Goal: Transaction & Acquisition: Book appointment/travel/reservation

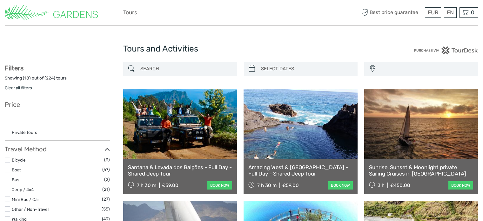
select select
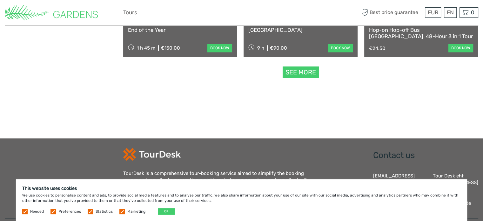
scroll to position [696, 0]
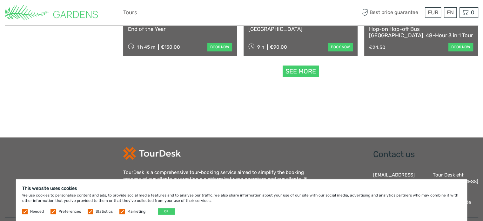
click at [298, 70] on link "See more" at bounding box center [301, 71] width 36 height 12
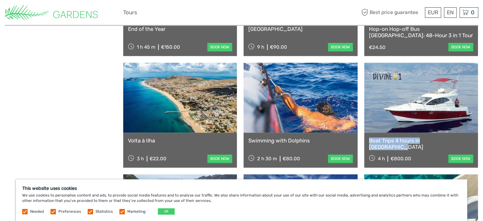
drag, startPoint x: 482, startPoint y: 112, endPoint x: 480, endPoint y: 142, distance: 30.2
click at [480, 142] on body "EUR EUR $ £ EN English Español Deutsch Tours More Best price guarantee Best pri…" at bounding box center [241, 117] width 483 height 1627
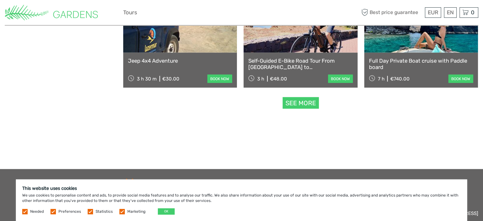
scroll to position [1339, 0]
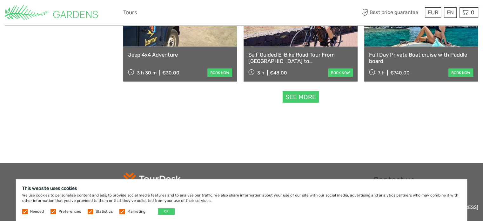
click at [303, 96] on link "See more" at bounding box center [301, 97] width 36 height 12
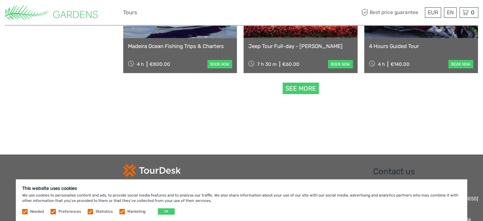
scroll to position [2020, 0]
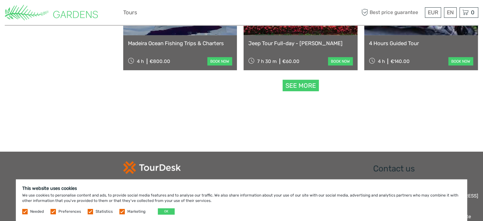
click at [297, 85] on link "See more" at bounding box center [301, 86] width 36 height 12
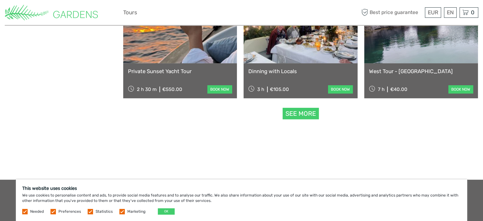
scroll to position [2664, 0]
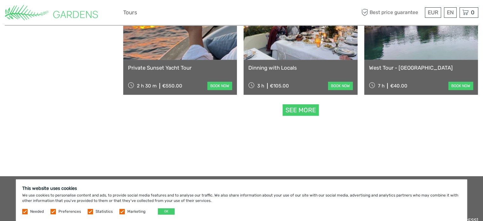
click at [295, 109] on link "See more" at bounding box center [301, 110] width 36 height 12
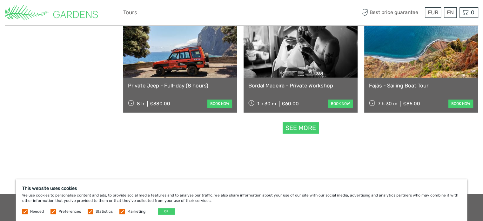
scroll to position [3320, 0]
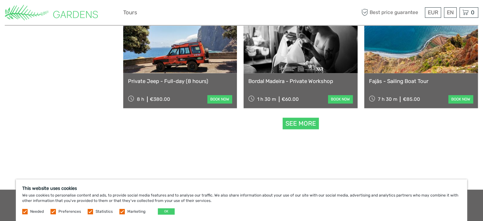
click at [301, 123] on link "See more" at bounding box center [301, 124] width 36 height 12
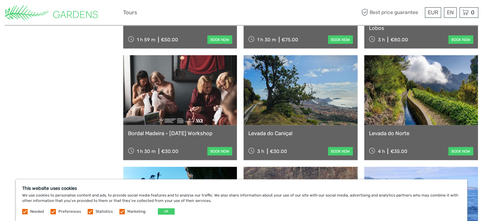
scroll to position [3725, 0]
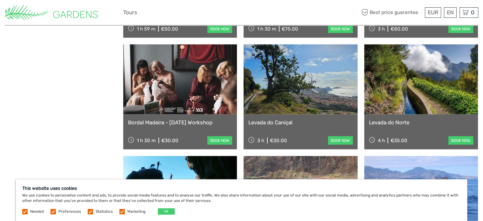
click at [213, 138] on link "book now" at bounding box center [219, 140] width 25 height 8
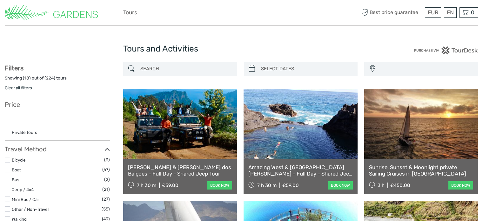
select select
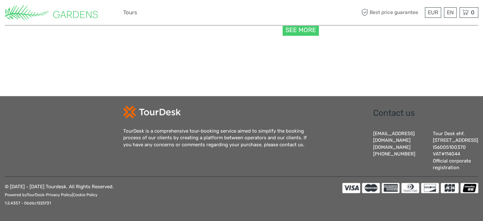
select select
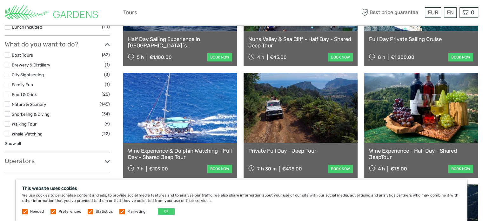
scroll to position [236, 0]
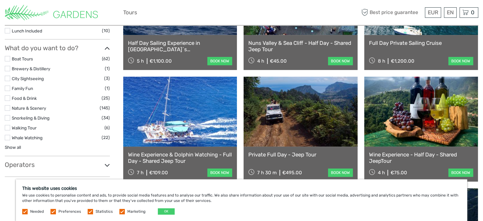
click at [7, 96] on label at bounding box center [7, 97] width 5 height 5
click at [0, 0] on input "checkbox" at bounding box center [0, 0] width 0 height 0
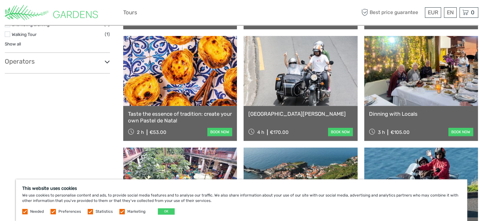
scroll to position [315, 0]
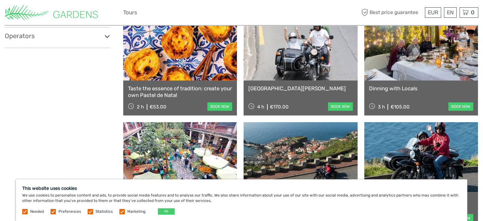
click at [212, 105] on link "book now" at bounding box center [219, 106] width 25 height 8
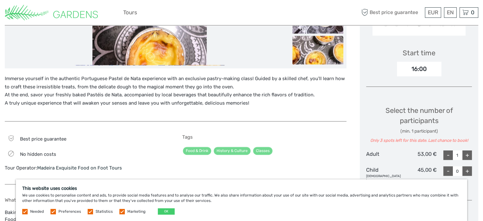
scroll to position [194, 0]
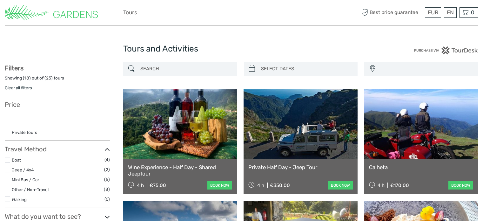
select select
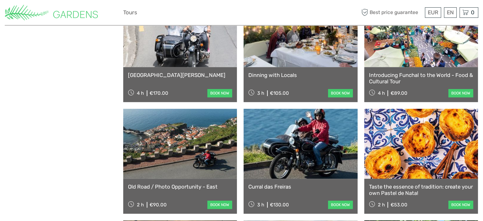
select select
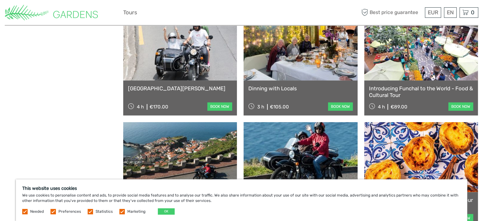
scroll to position [0, 0]
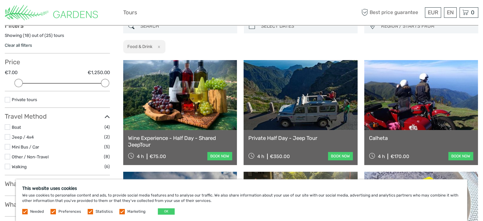
scroll to position [757, 0]
